Goal: Check status: Check status

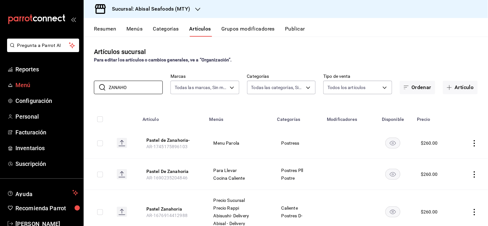
drag, startPoint x: 140, startPoint y: 84, endPoint x: 7, endPoint y: 89, distance: 132.9
click at [26, 90] on div "Pregunta a Parrot AI Reportes Menú Configuración Personal Facturación Inventari…" at bounding box center [244, 113] width 488 height 226
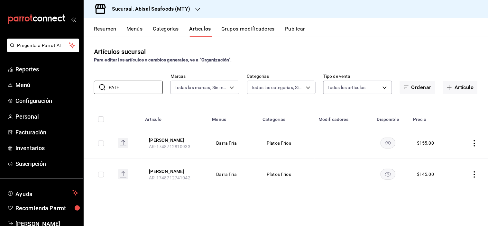
type input "PATE"
click at [136, 5] on h3 "Sucursal: Abisal Seafoods (MTY)" at bounding box center [148, 9] width 83 height 8
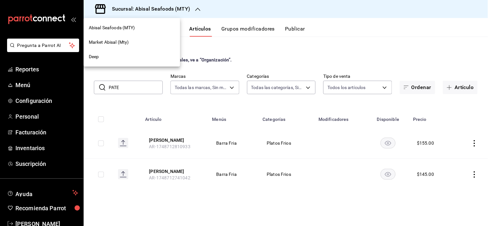
click at [276, 51] on div at bounding box center [244, 113] width 488 height 226
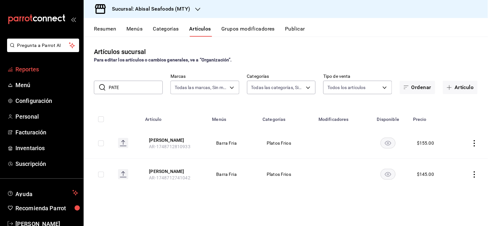
click at [41, 69] on span "Reportes" at bounding box center [46, 69] width 63 height 9
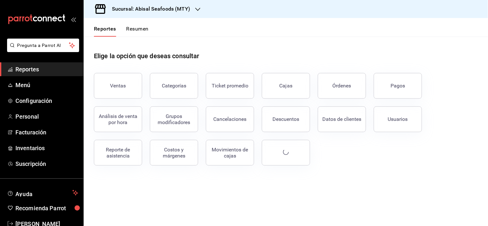
drag, startPoint x: 123, startPoint y: 152, endPoint x: 117, endPoint y: 152, distance: 6.1
click at [123, 152] on div "Reporte de asistencia" at bounding box center [118, 153] width 40 height 12
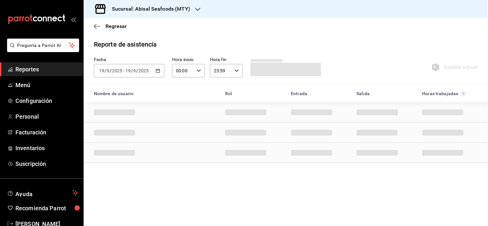
click at [274, 68] on span at bounding box center [285, 70] width 70 height 14
click at [156, 69] on div "[DATE] [DATE] - [DATE] [DATE]" at bounding box center [129, 71] width 70 height 14
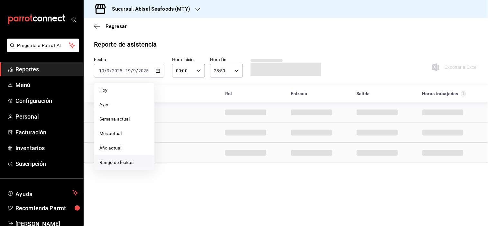
click at [124, 162] on span "Rango de fechas" at bounding box center [124, 162] width 50 height 7
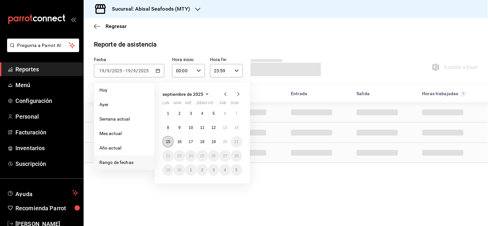
click at [169, 142] on abbr "15" at bounding box center [168, 142] width 4 height 5
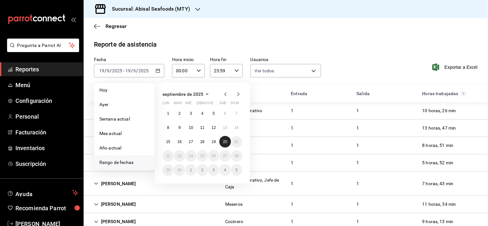
click at [221, 144] on button "20" at bounding box center [224, 142] width 11 height 12
click at [165, 143] on button "15" at bounding box center [167, 142] width 11 height 12
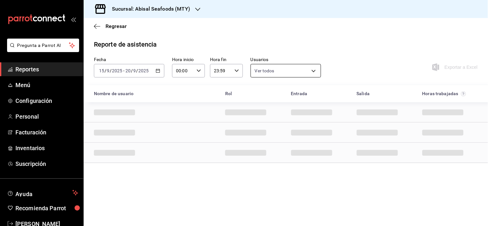
click at [312, 70] on body "Pregunta a Parrot AI Reportes Menú Configuración Personal Facturación Inventari…" at bounding box center [244, 113] width 488 height 226
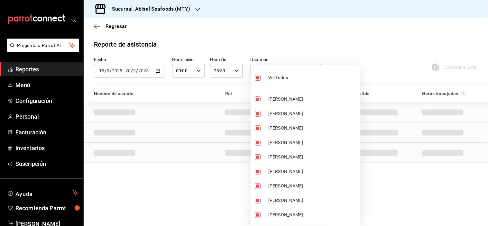
click at [284, 81] on div "Ver todos" at bounding box center [271, 77] width 33 height 14
checkbox input "false"
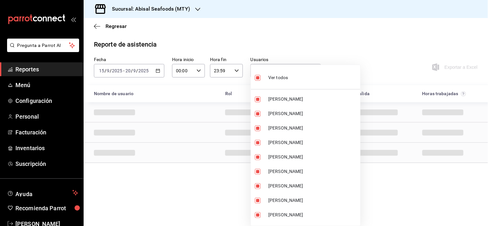
checkbox input "false"
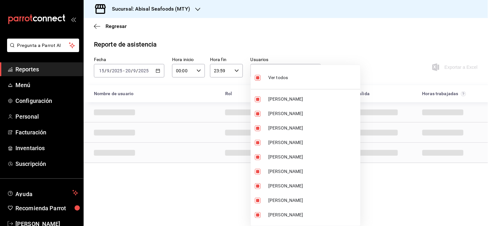
checkbox input "false"
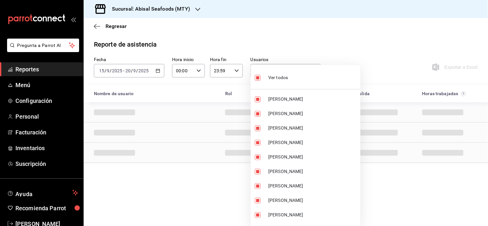
checkbox input "false"
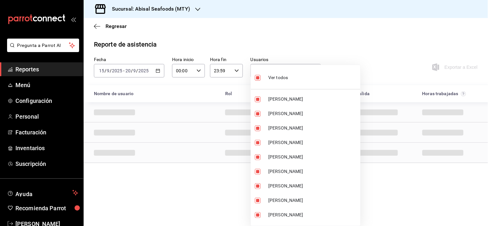
checkbox input "false"
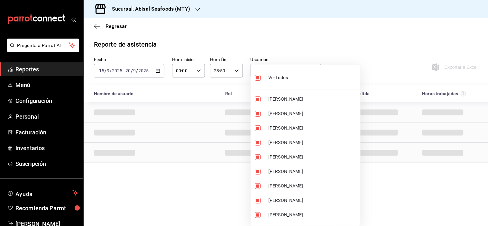
checkbox input "false"
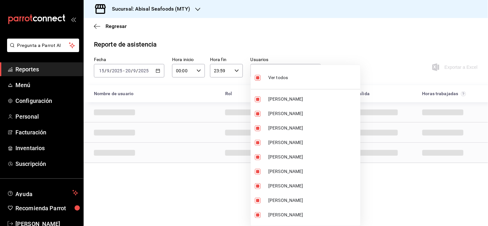
checkbox input "false"
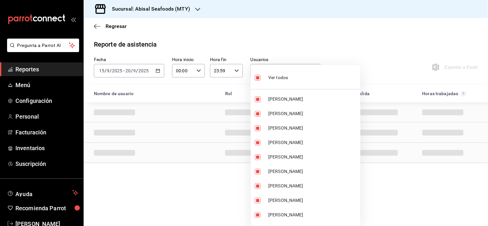
checkbox input "false"
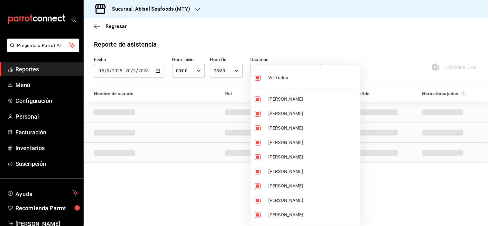
checkbox input "false"
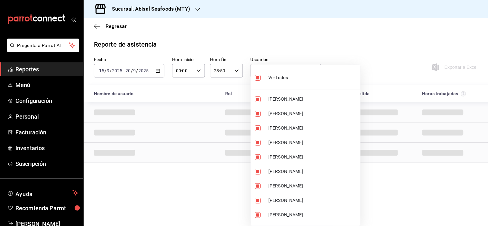
checkbox input "false"
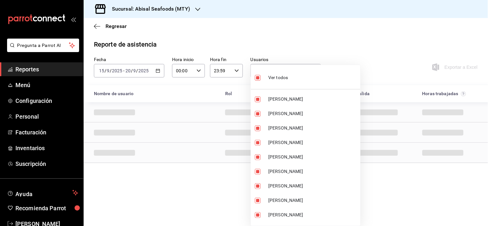
checkbox input "false"
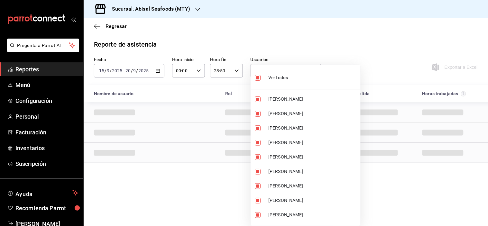
checkbox input "false"
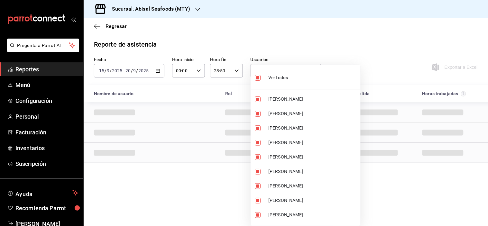
checkbox input "false"
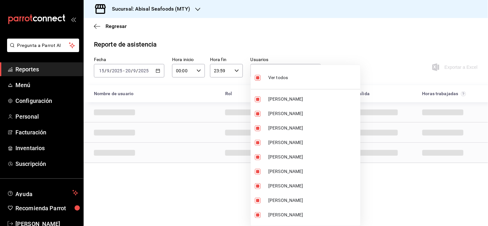
checkbox input "false"
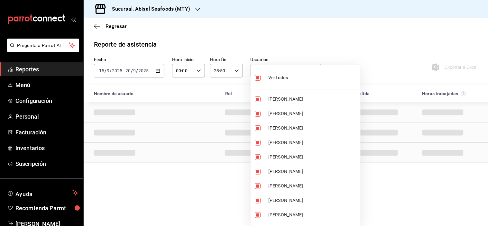
checkbox input "false"
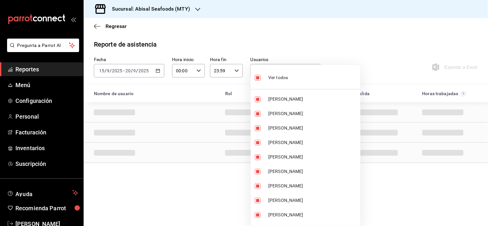
checkbox input "false"
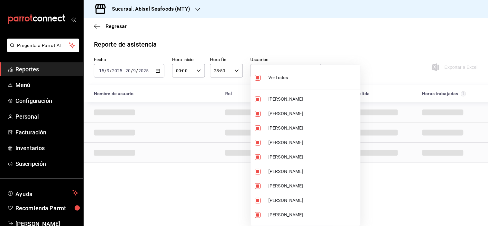
checkbox input "false"
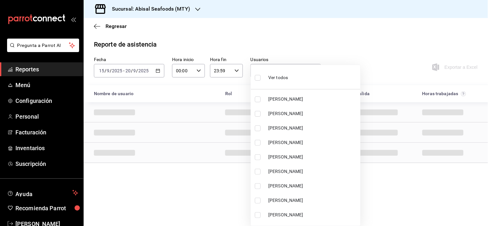
scroll to position [1052, 0]
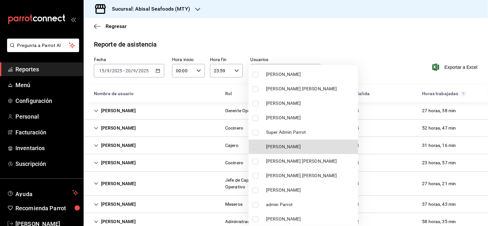
click at [259, 146] on label at bounding box center [256, 147] width 8 height 6
click at [258, 146] on input "checkbox" at bounding box center [255, 147] width 6 height 6
checkbox input "false"
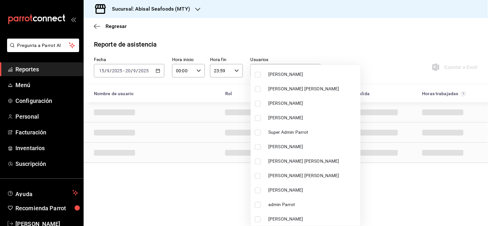
click at [257, 145] on input "checkbox" at bounding box center [258, 147] width 6 height 6
checkbox input "true"
type input "673bf0b2-4e66-444d-bc85-9cbd2a50e58b"
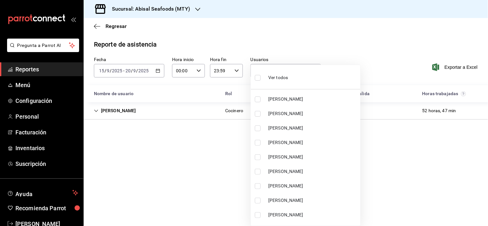
click at [355, 12] on div at bounding box center [244, 113] width 488 height 226
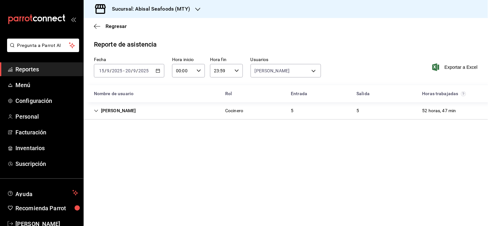
click at [97, 110] on icon "Cell" at bounding box center [96, 111] width 4 height 2
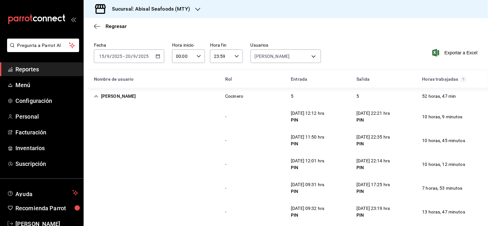
scroll to position [23, 0]
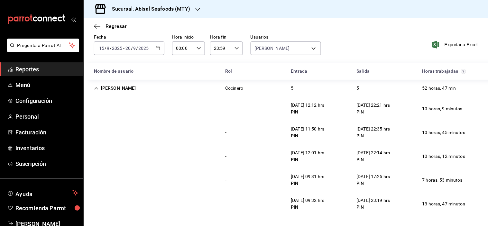
click at [101, 120] on div "- [DATE] 12:12 hrs PIN [DATE] 22:21 hrs PIN 10 horas, 9 minutos" at bounding box center [286, 109] width 404 height 24
click at [347, 25] on div "Regresar" at bounding box center [286, 26] width 404 height 16
click at [171, 11] on h3 "Sucursal: Abisal Seafoods (MTY)" at bounding box center [148, 9] width 83 height 8
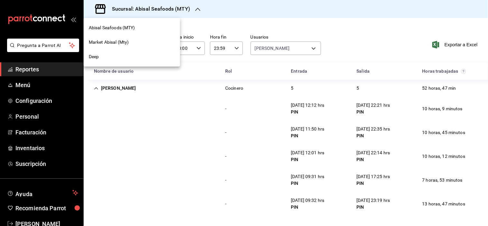
click at [124, 44] on span "Market Abisal (Mty)" at bounding box center [109, 42] width 40 height 7
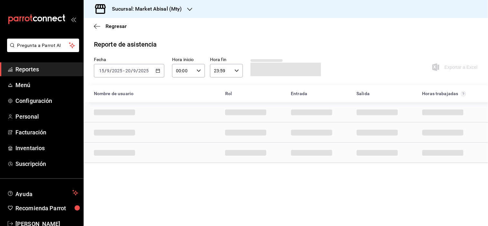
click at [158, 72] on icon "button" at bounding box center [158, 70] width 5 height 5
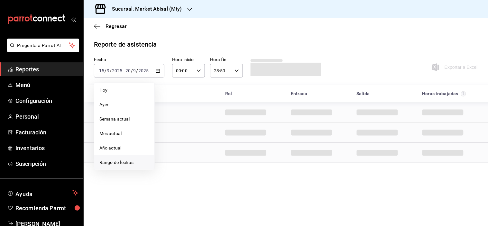
click at [123, 159] on span "Rango de fechas" at bounding box center [124, 162] width 50 height 7
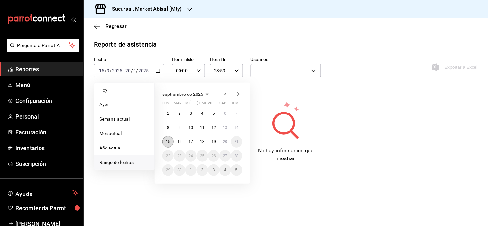
click at [166, 141] on abbr "15" at bounding box center [168, 142] width 4 height 5
click at [216, 143] on button "19" at bounding box center [213, 142] width 11 height 12
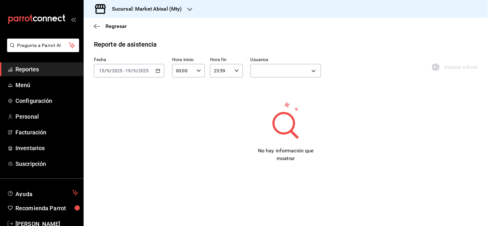
click at [161, 71] on div "[DATE] [DATE] - [DATE] [DATE]" at bounding box center [129, 71] width 70 height 14
click at [362, 53] on div "Reporte de asistencia Fecha [DATE] [DATE] - [DATE] [DATE] Hora inicio 00:00 Hor…" at bounding box center [286, 101] width 404 height 123
click at [360, 37] on main "Regresar Reporte de asistencia Fecha [DATE] [DATE] - [DATE] [DATE] Hora inicio …" at bounding box center [286, 122] width 404 height 208
click at [356, 36] on main "Regresar Reporte de asistencia Fecha [DATE] [DATE] - [DATE] [DATE] Hora inicio …" at bounding box center [286, 122] width 404 height 208
click at [157, 69] on icon "button" at bounding box center [158, 70] width 5 height 5
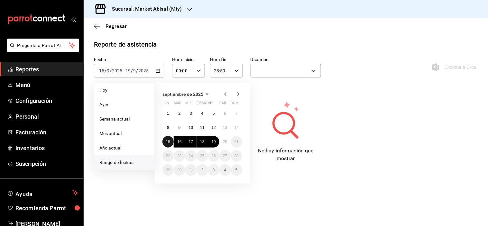
drag, startPoint x: 168, startPoint y: 142, endPoint x: 183, endPoint y: 149, distance: 16.3
click at [168, 143] on abbr "15" at bounding box center [168, 142] width 4 height 5
click at [213, 142] on abbr "19" at bounding box center [214, 142] width 4 height 5
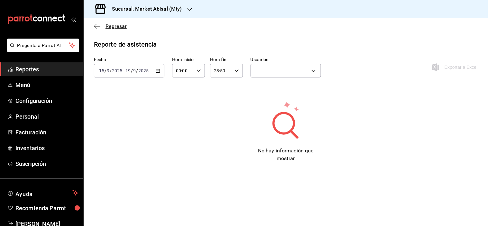
click at [107, 23] on span "Regresar" at bounding box center [115, 26] width 21 height 6
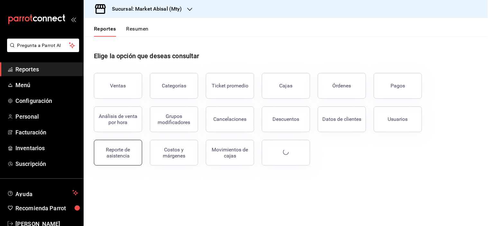
click at [125, 158] on button "Reporte de asistencia" at bounding box center [118, 153] width 48 height 26
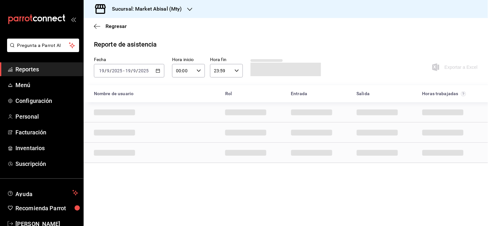
click at [161, 72] on div "[DATE] [DATE] - [DATE] [DATE]" at bounding box center [129, 71] width 70 height 14
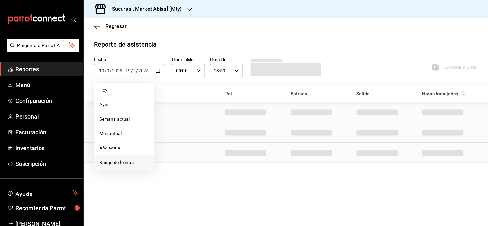
click at [112, 163] on span "Rango de fechas" at bounding box center [124, 162] width 50 height 7
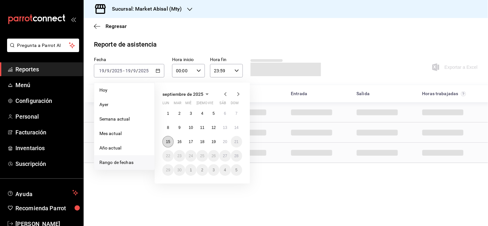
click at [169, 143] on abbr "15" at bounding box center [168, 142] width 4 height 5
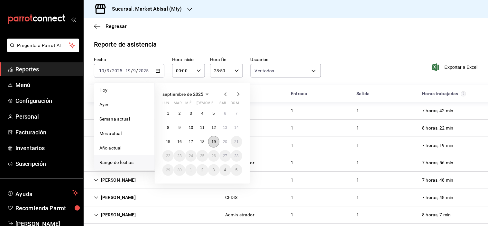
click at [218, 144] on button "19" at bounding box center [213, 142] width 11 height 12
click at [171, 139] on button "15" at bounding box center [167, 142] width 11 height 12
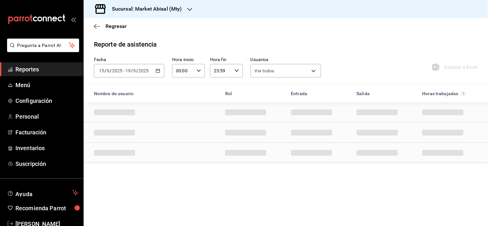
click at [360, 71] on div "Fecha [DATE] [DATE] - [DATE] [DATE] Hora inicio 00:00 Hora inicio Hora fin 23:5…" at bounding box center [286, 71] width 404 height 28
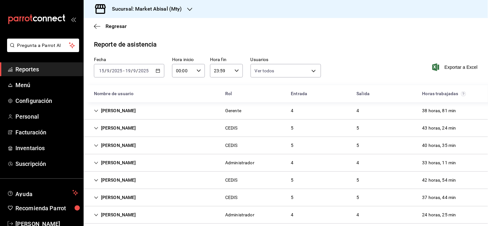
click at [94, 110] on icon "Cell" at bounding box center [96, 111] width 5 height 5
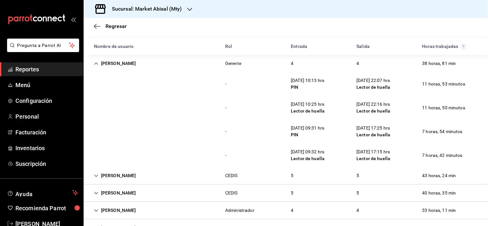
scroll to position [36, 0]
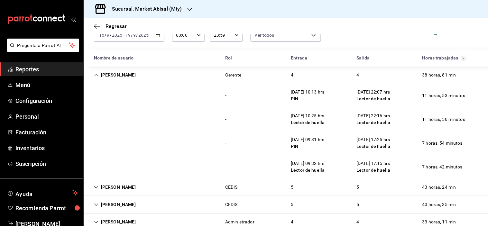
click at [118, 143] on div "- [DATE] 09:31 hrs PIN [DATE] 17:25 hrs Lector de huella 7 horas, 54 minutos" at bounding box center [286, 143] width 404 height 24
